Goal: Information Seeking & Learning: Check status

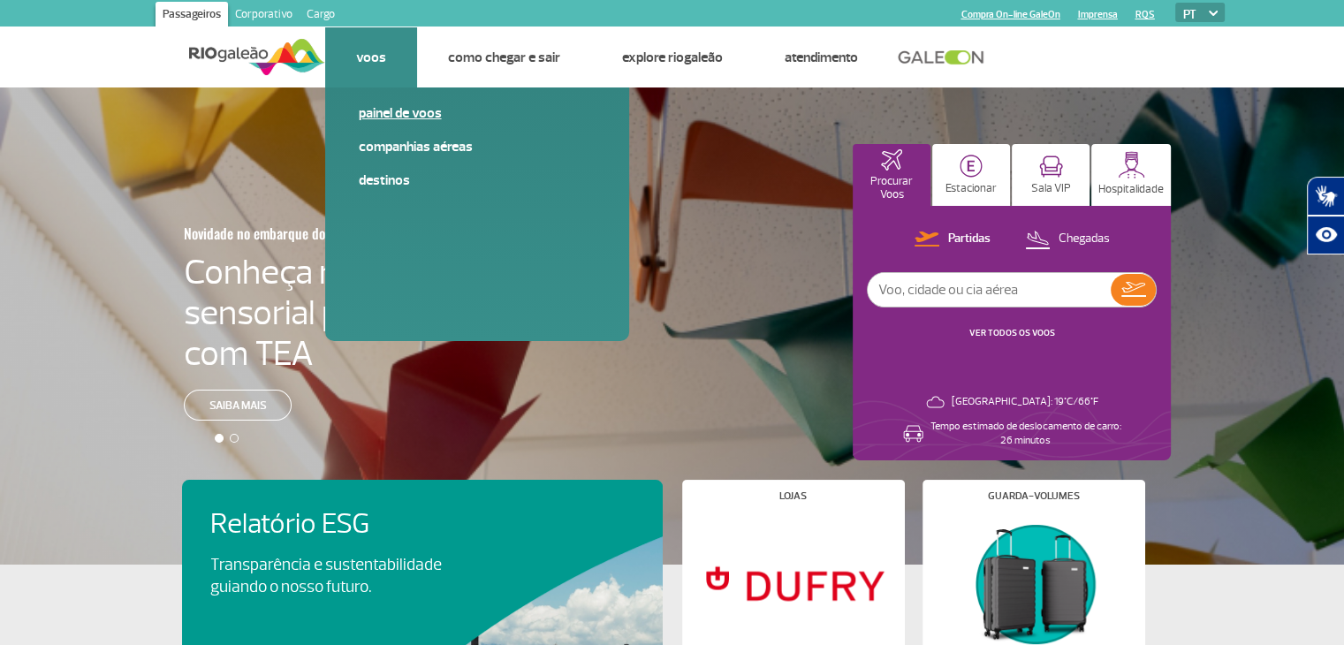
click at [394, 113] on link "Painel de voos" at bounding box center [477, 112] width 237 height 19
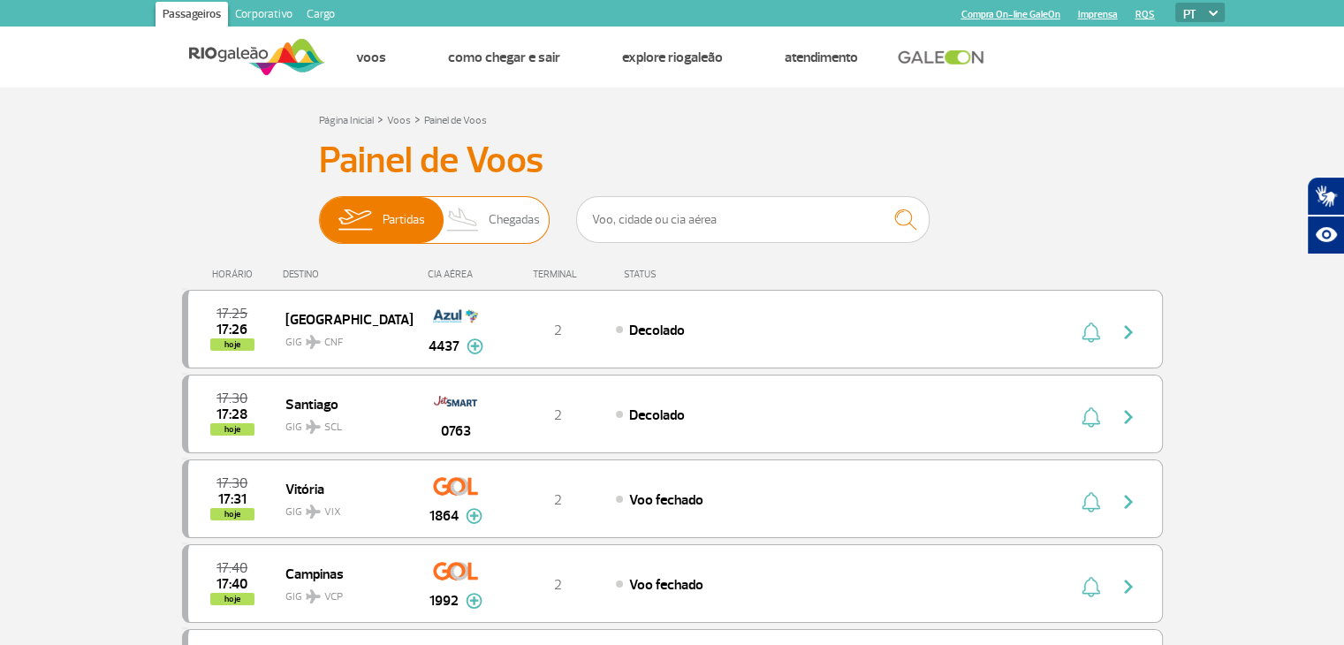
click at [491, 235] on span "Chegadas" at bounding box center [514, 220] width 51 height 46
click at [319, 211] on input "Partidas Chegadas" at bounding box center [319, 211] width 0 height 0
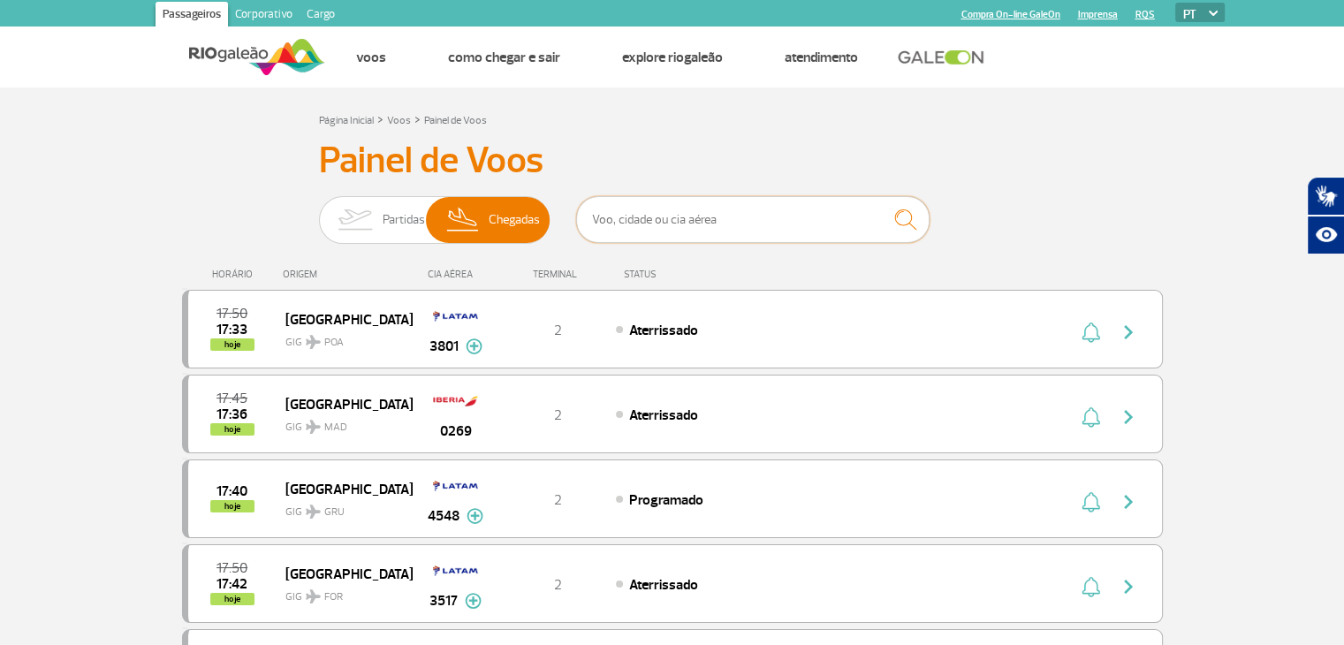
click at [656, 219] on input "text" at bounding box center [752, 219] width 353 height 47
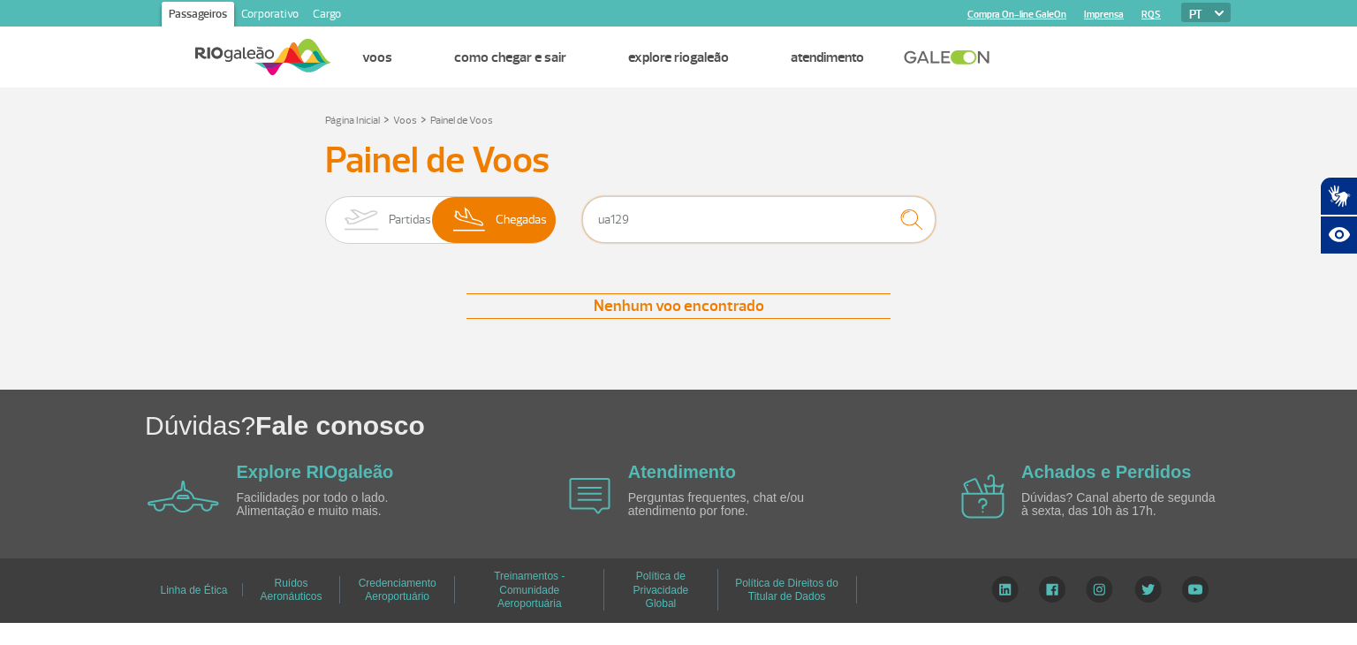
click at [788, 220] on input "ua129" at bounding box center [758, 219] width 353 height 47
type input "u"
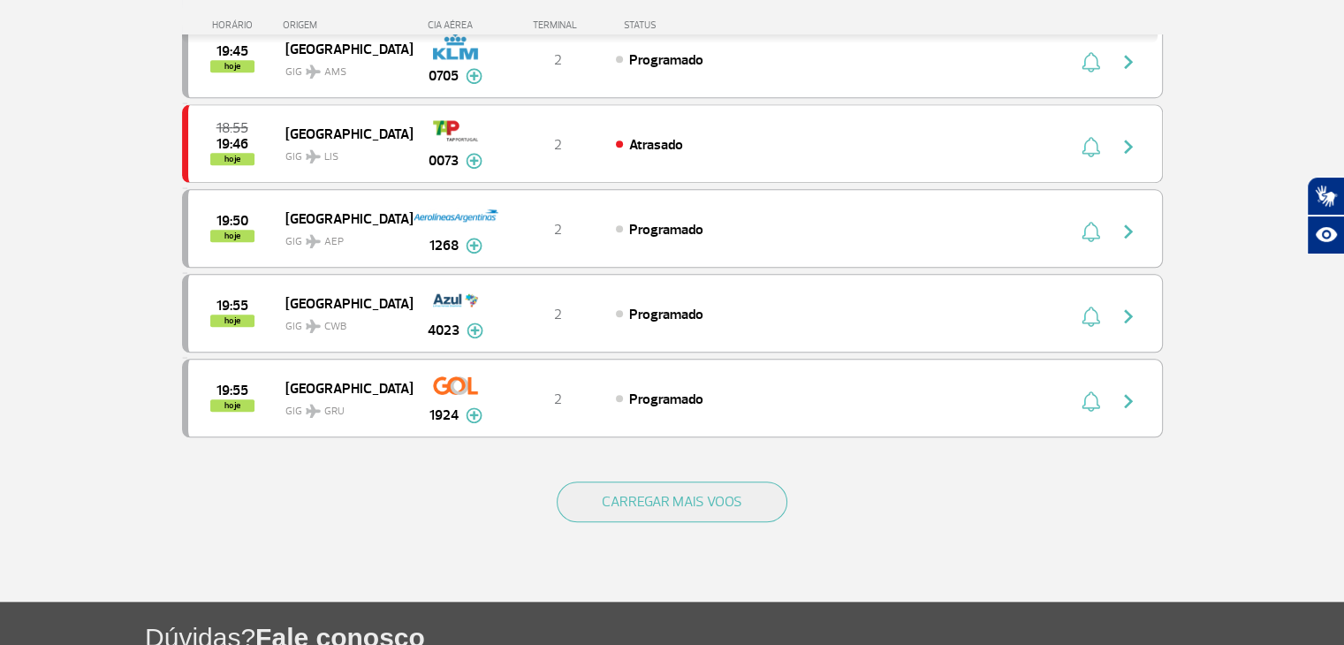
scroll to position [1590, 0]
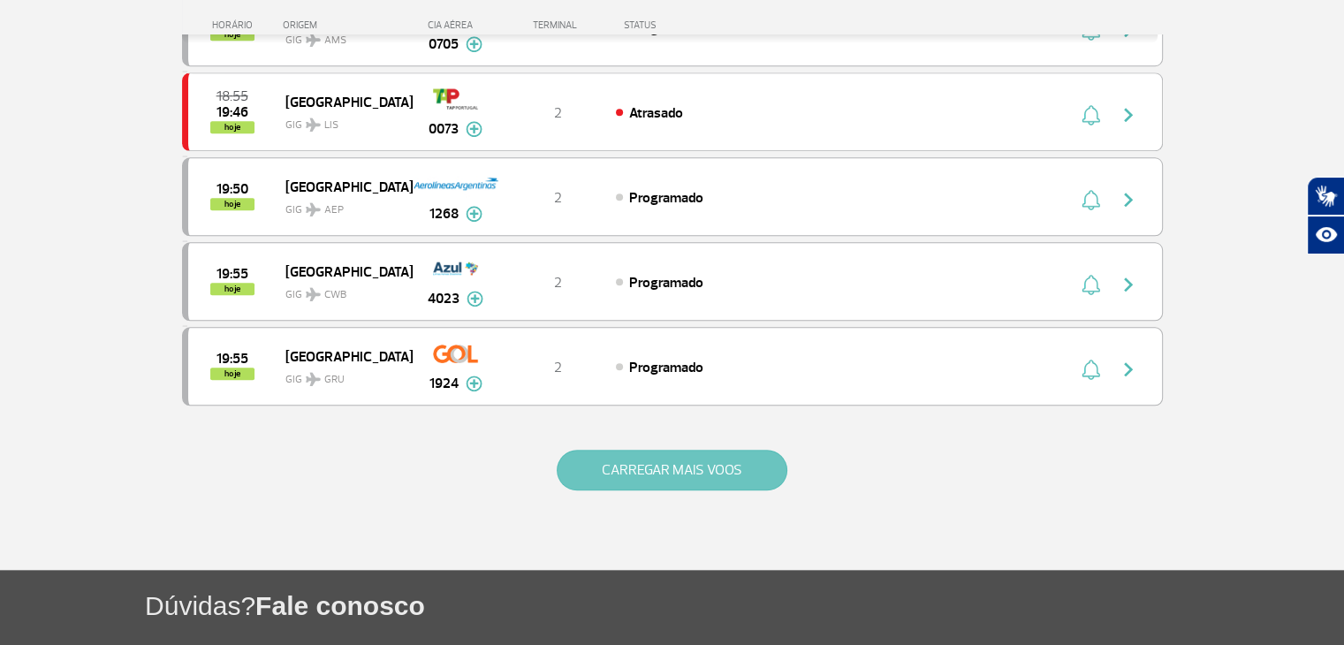
click at [755, 464] on button "CARREGAR MAIS VOOS" at bounding box center [672, 470] width 231 height 41
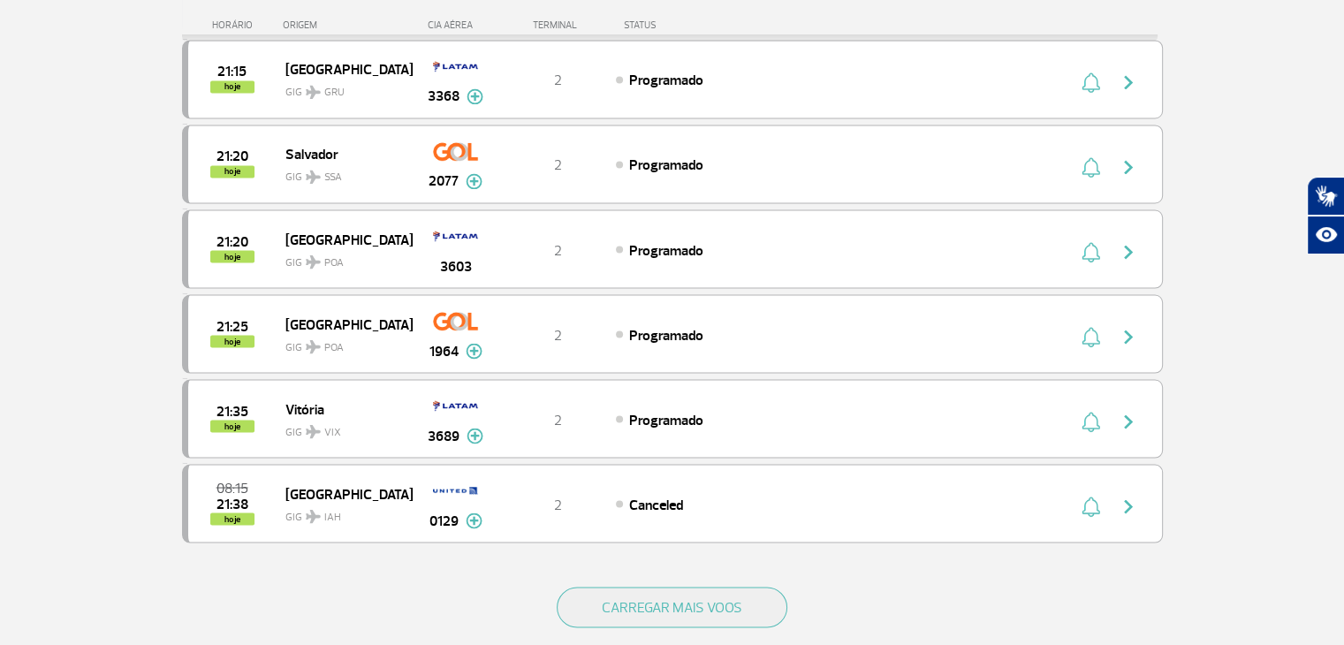
scroll to position [3181, 0]
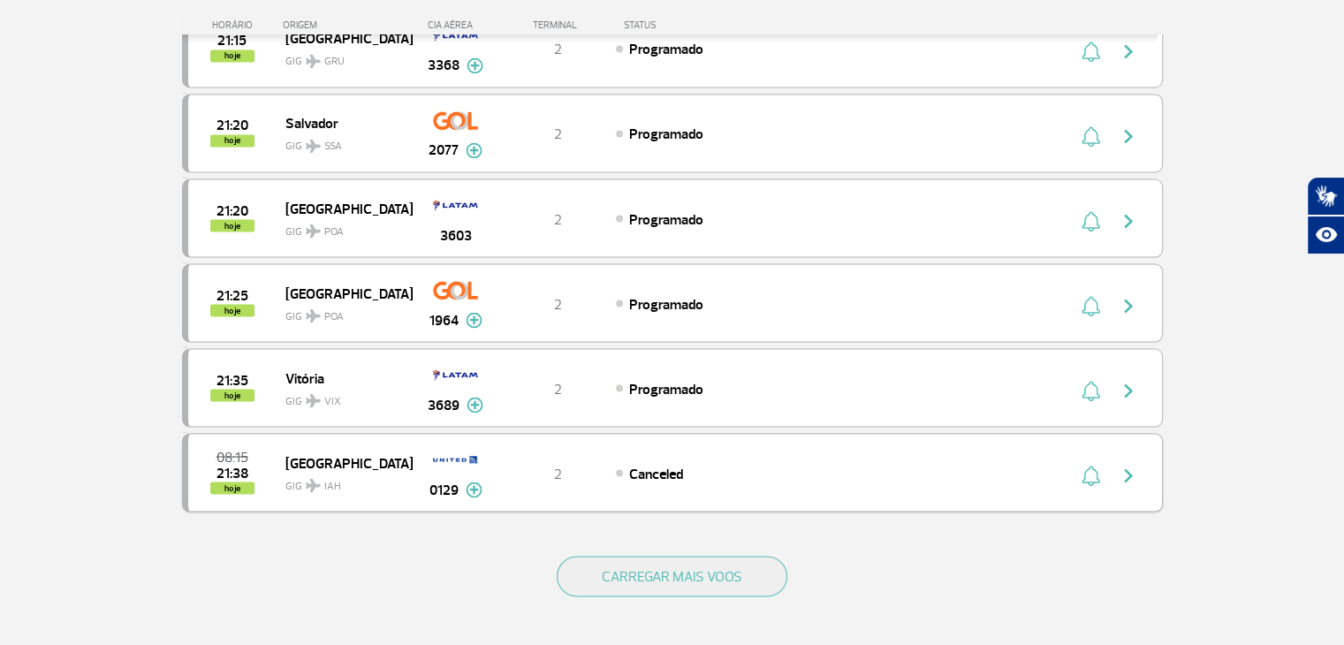
click at [1127, 465] on img "button" at bounding box center [1128, 475] width 21 height 21
click at [846, 463] on div "Canceled" at bounding box center [811, 472] width 390 height 19
click at [480, 482] on img at bounding box center [474, 490] width 17 height 16
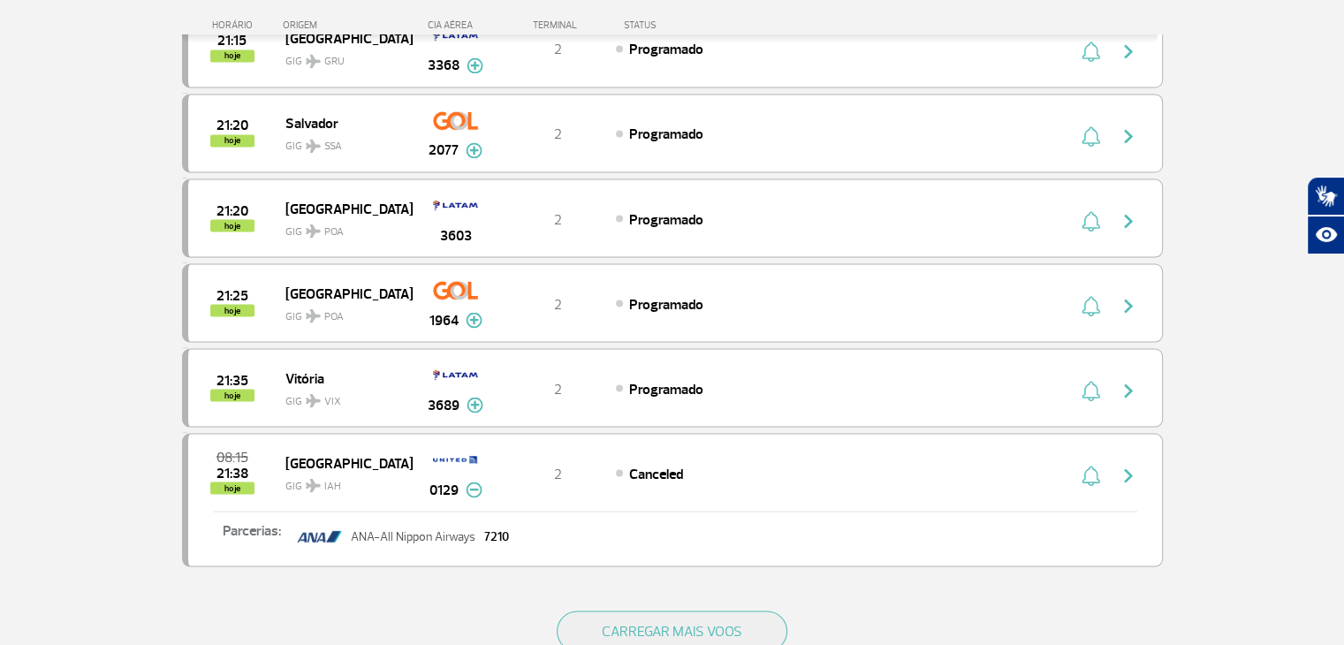
click at [473, 482] on img at bounding box center [474, 490] width 17 height 16
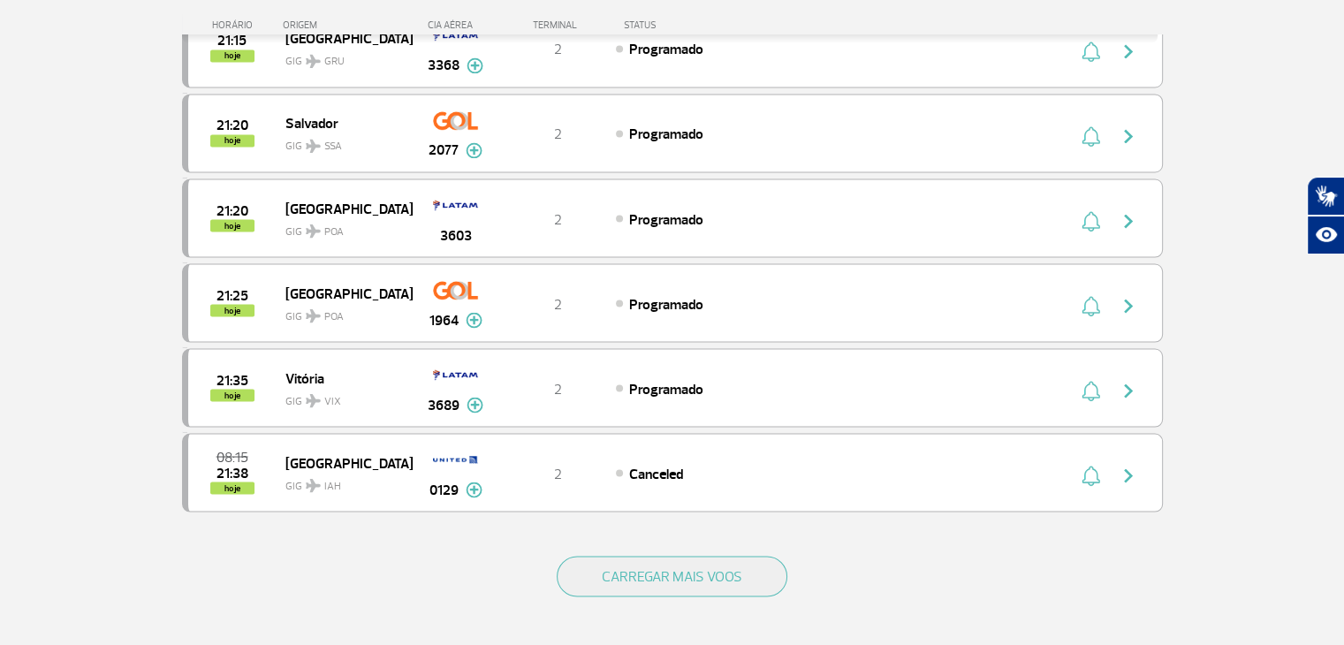
click at [472, 482] on img at bounding box center [474, 490] width 17 height 16
